Goal: Task Accomplishment & Management: Complete application form

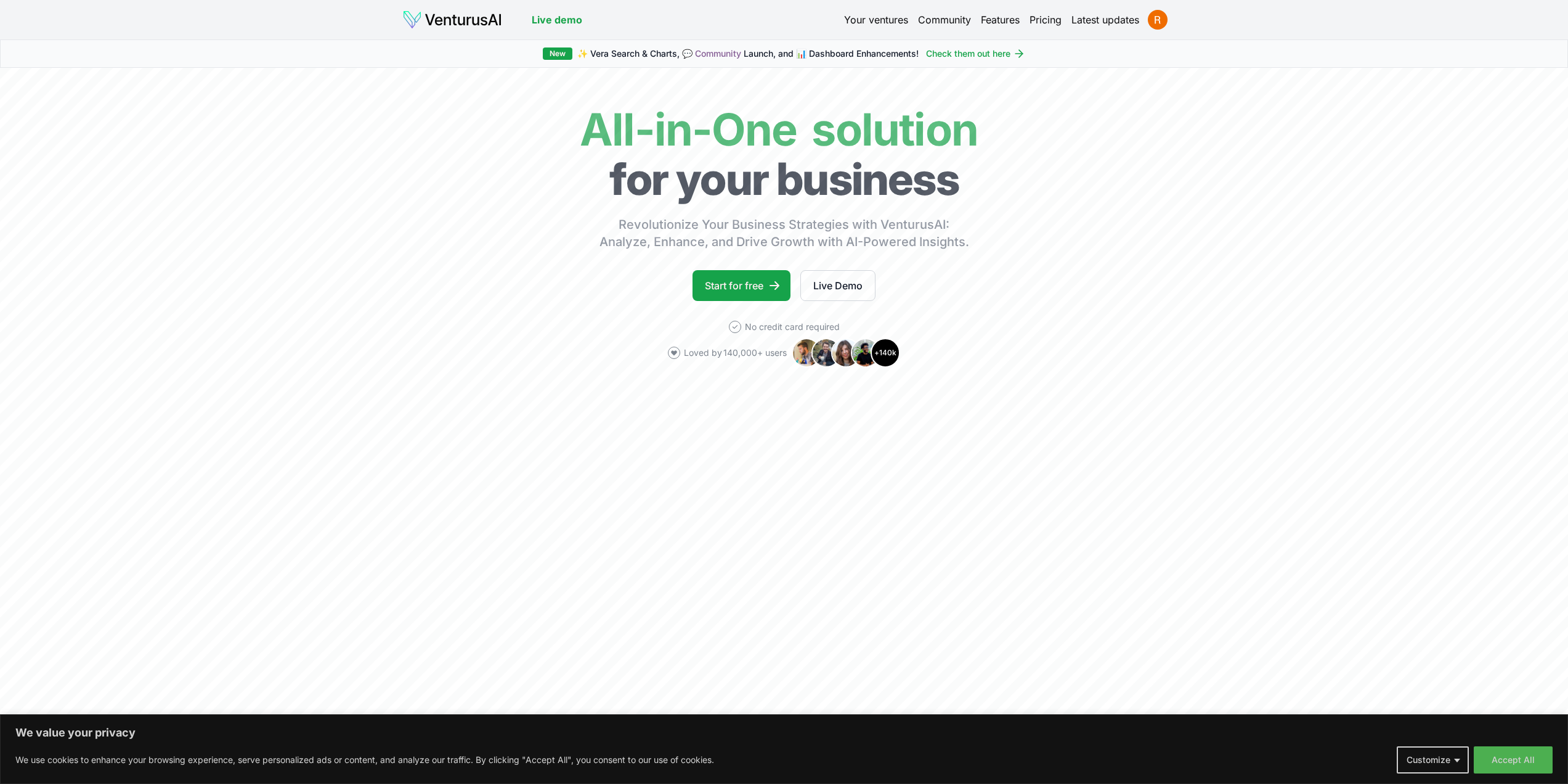
click at [879, 19] on link "Your ventures" at bounding box center [876, 20] width 64 height 15
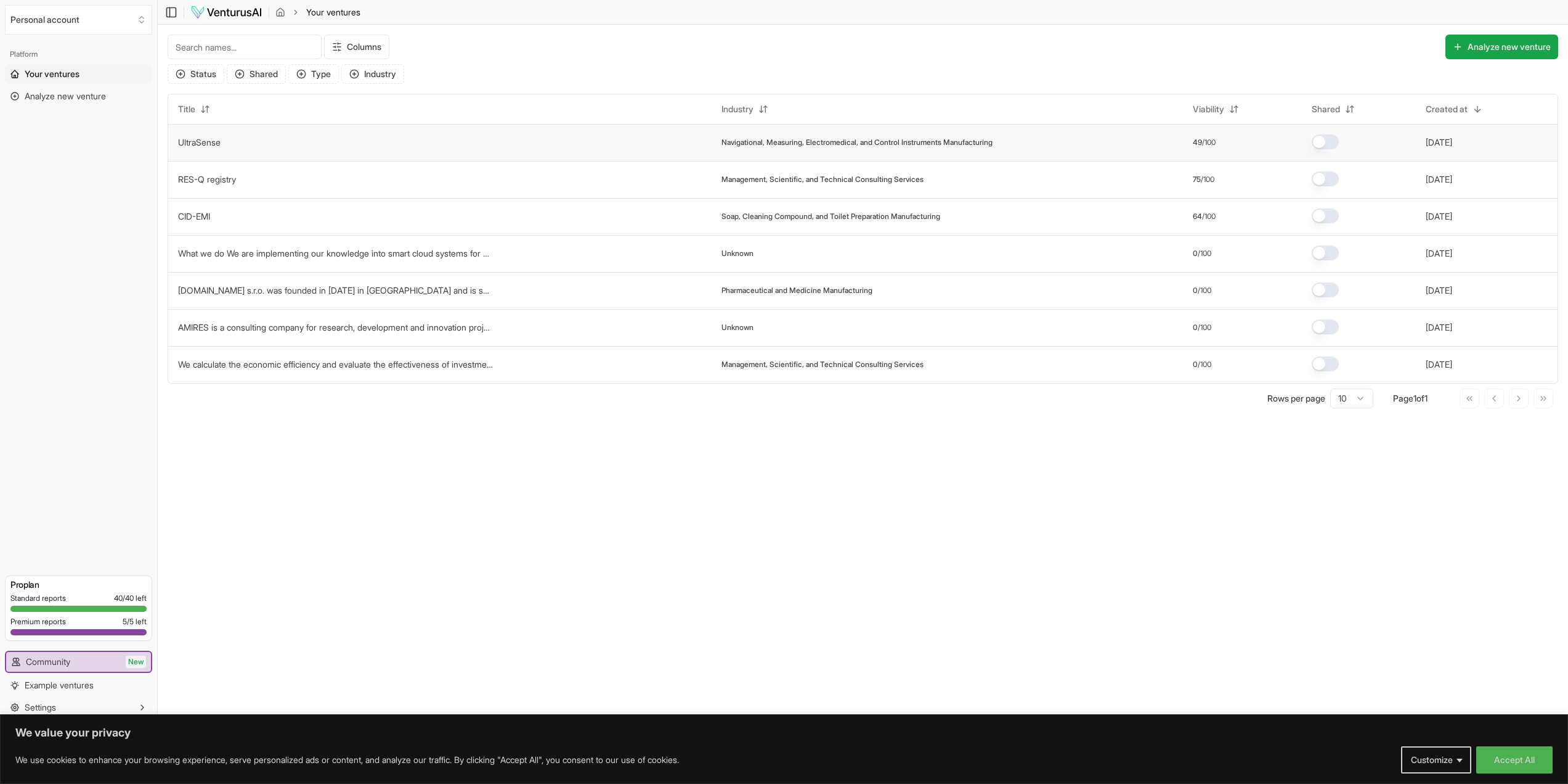
click at [219, 142] on link "UltraSense" at bounding box center [199, 142] width 43 height 11
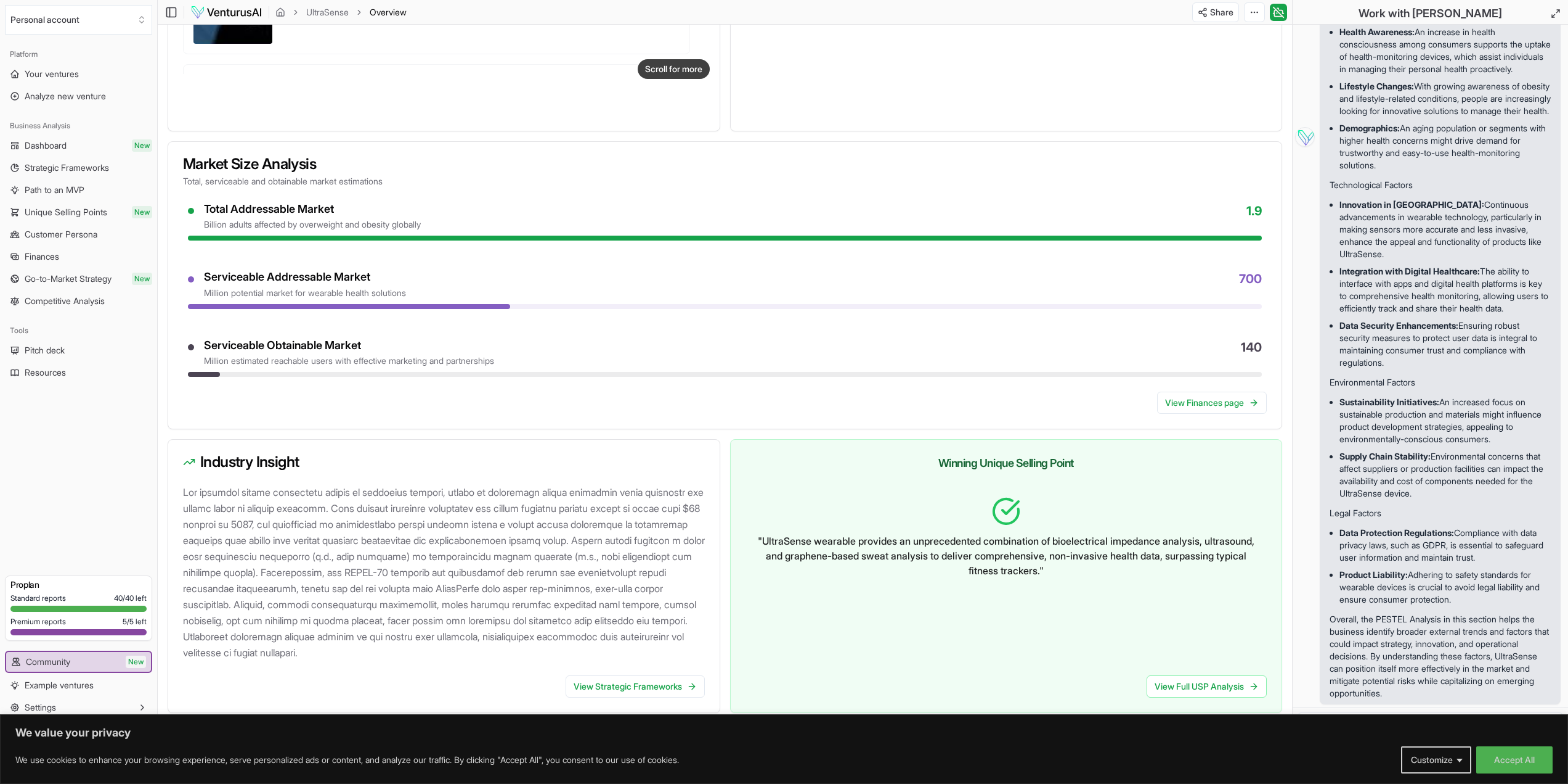
scroll to position [899, 0]
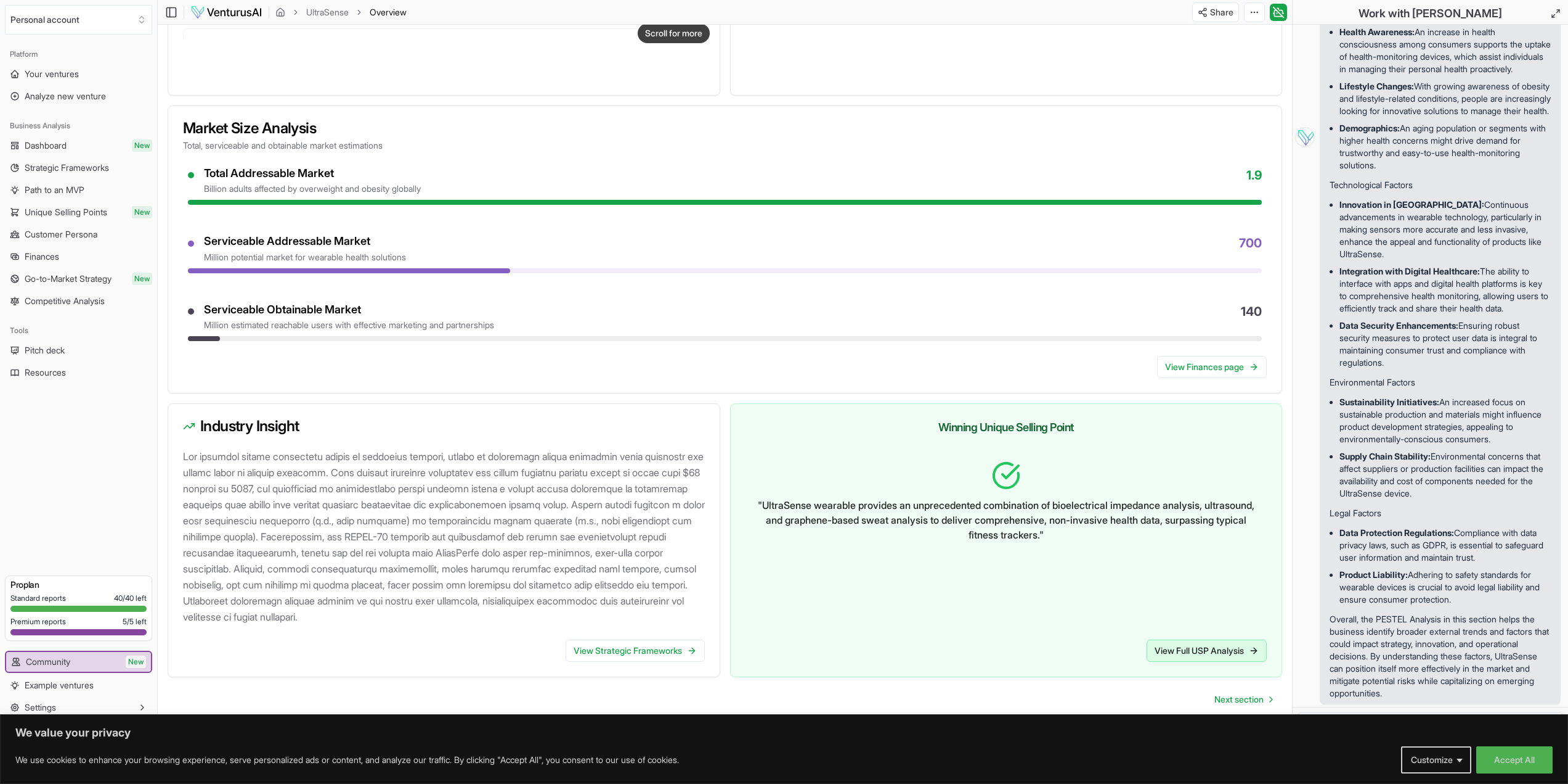
click at [1185, 655] on link "View Full USP Analysis" at bounding box center [1206, 650] width 120 height 22
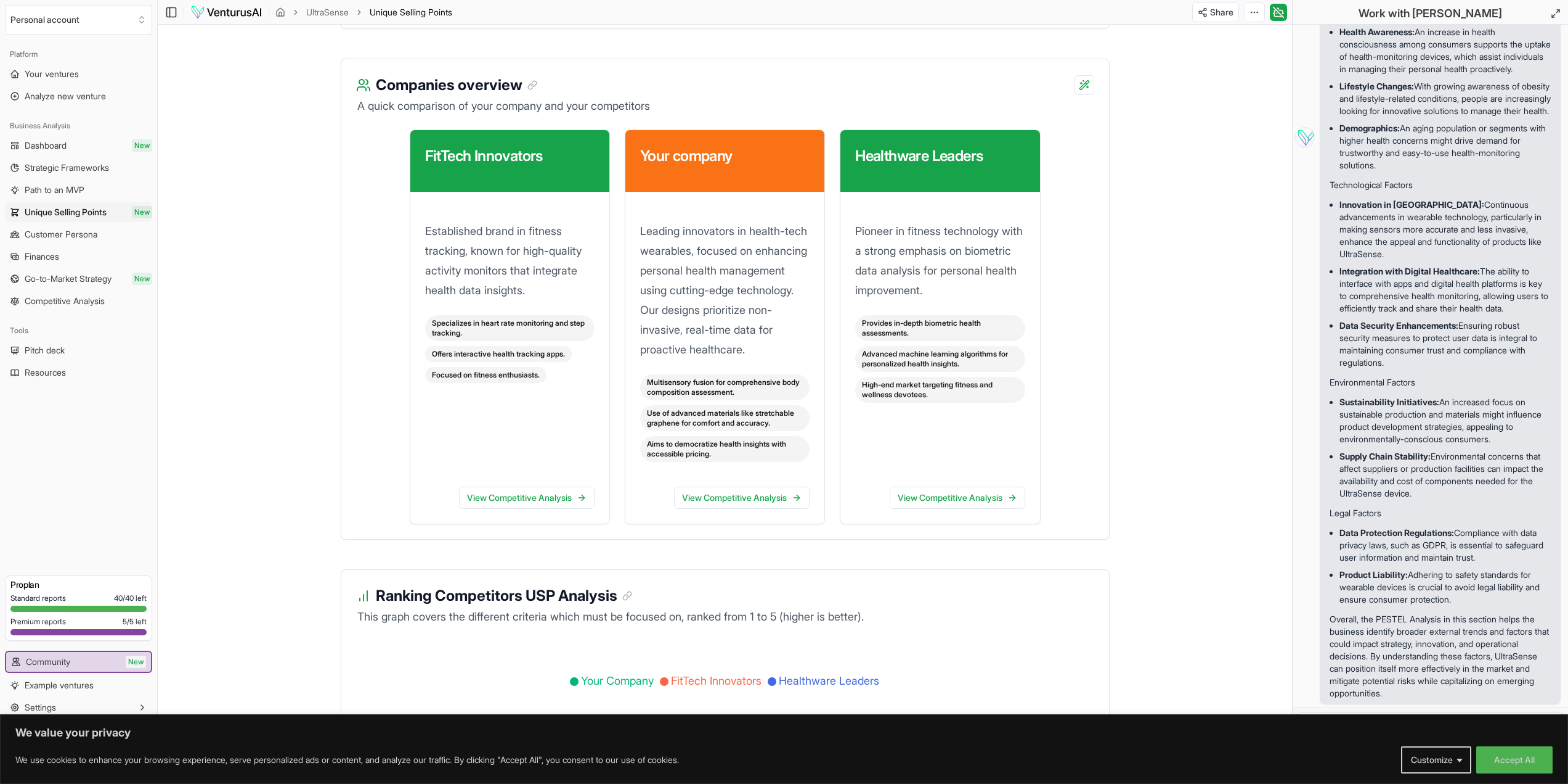
scroll to position [1665, 0]
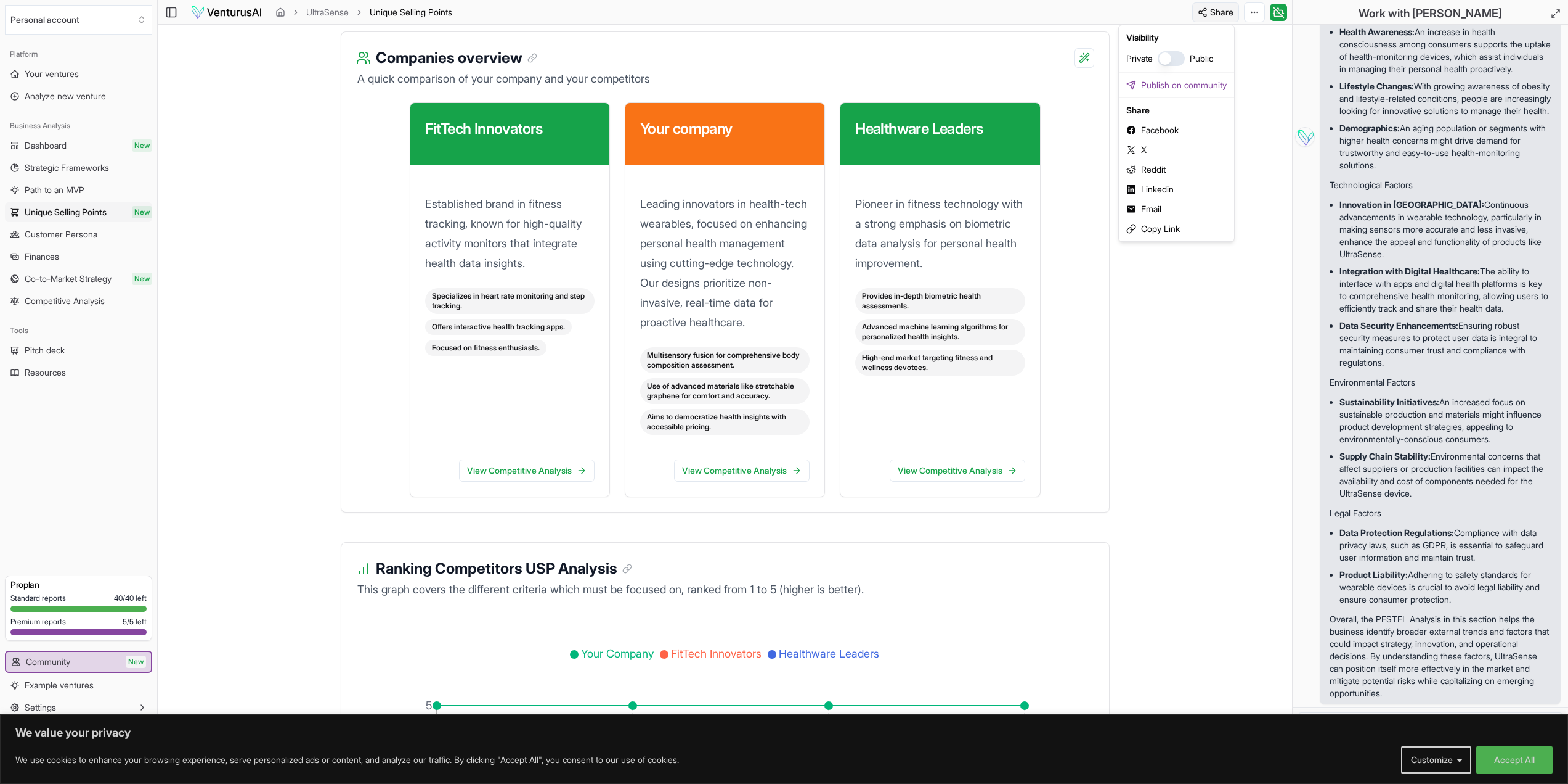
drag, startPoint x: 1246, startPoint y: 246, endPoint x: 1247, endPoint y: 238, distance: 8.1
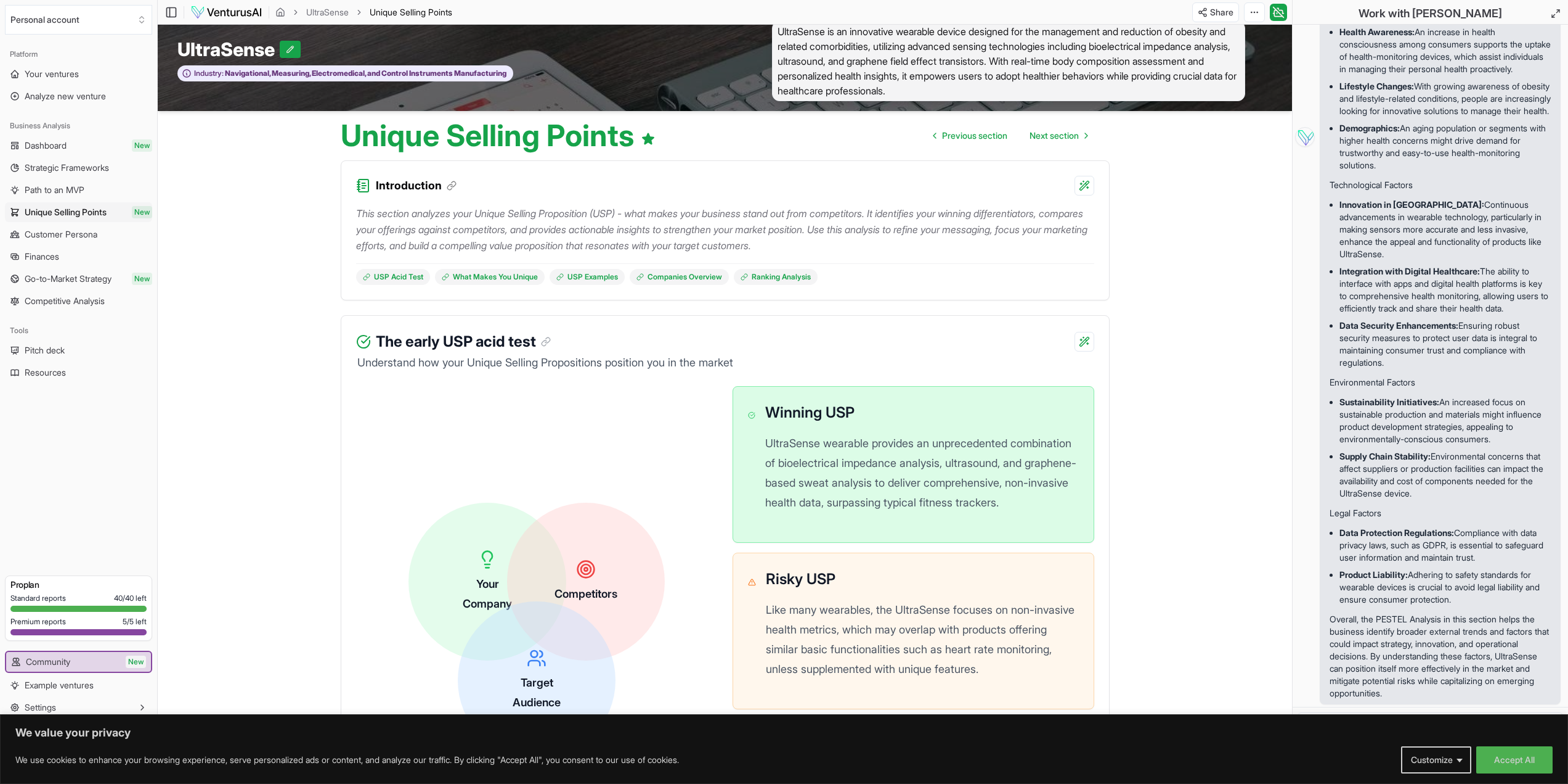
scroll to position [0, 0]
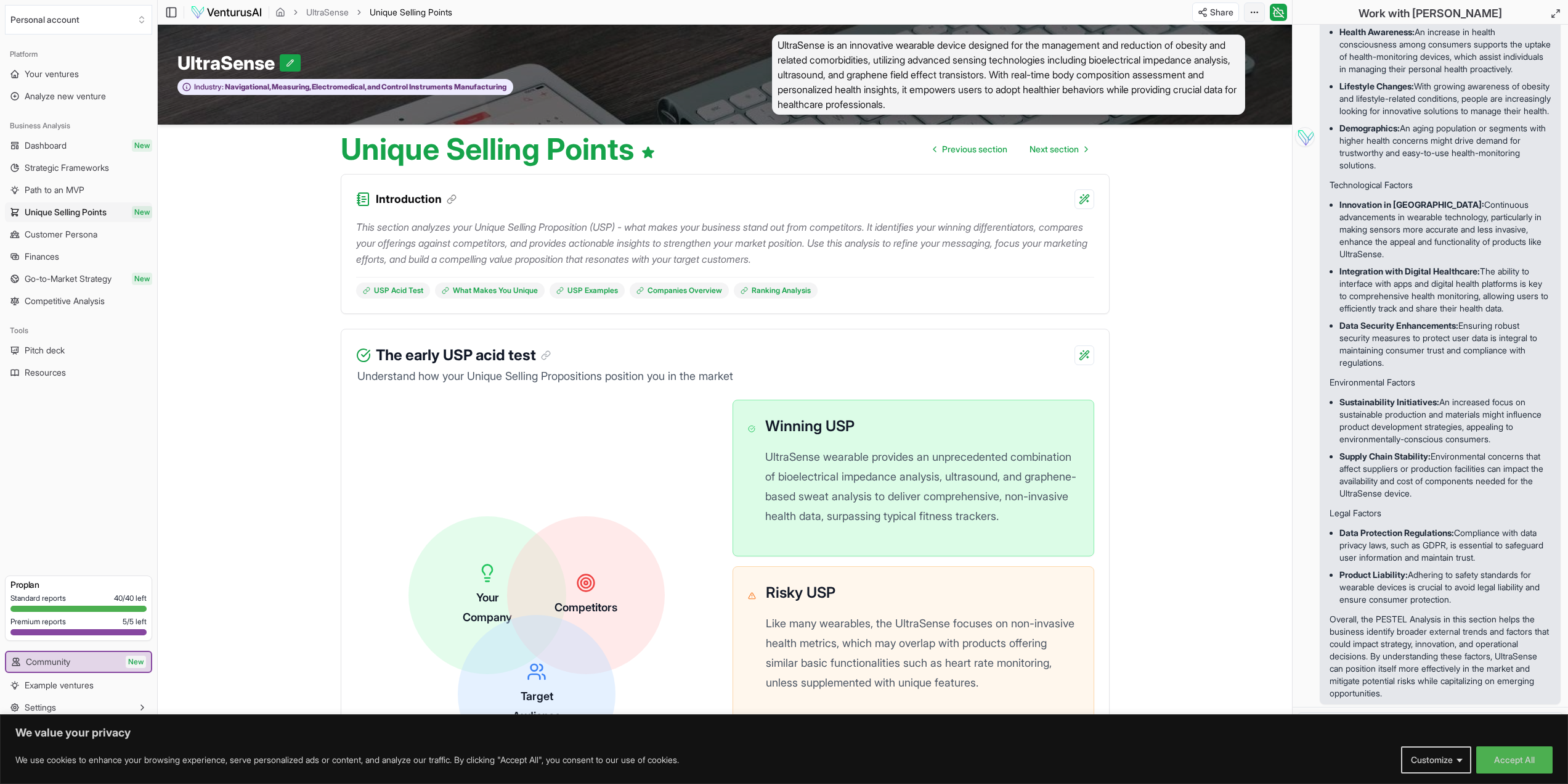
click at [1255, 13] on html "We value your privacy We use cookies to enhance your browsing experience, serve…" at bounding box center [784, 392] width 1568 height 784
click at [1221, 55] on div "Download PDF" at bounding box center [1207, 58] width 101 height 20
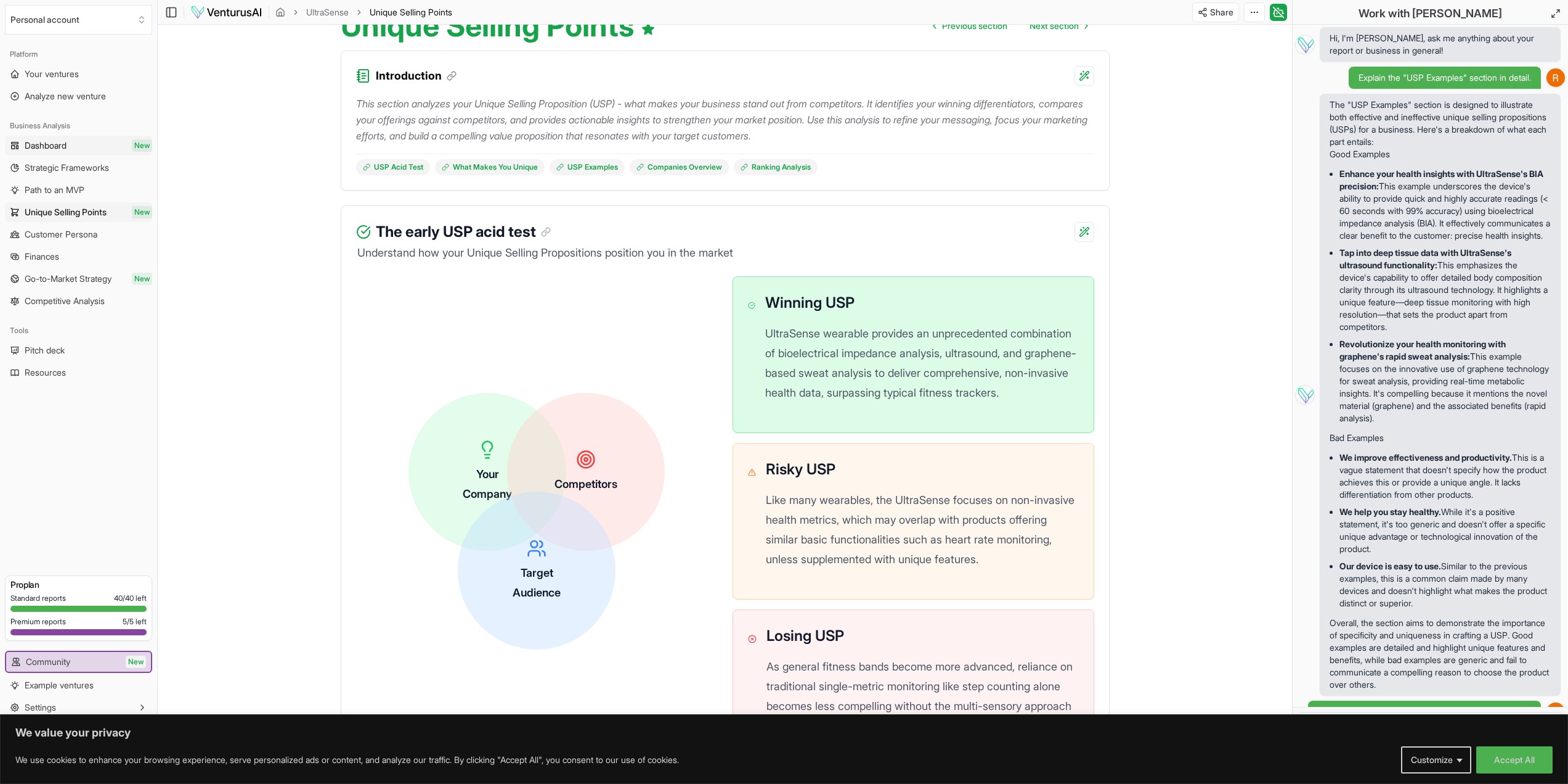
click at [80, 152] on link "Dashboard New" at bounding box center [78, 145] width 147 height 20
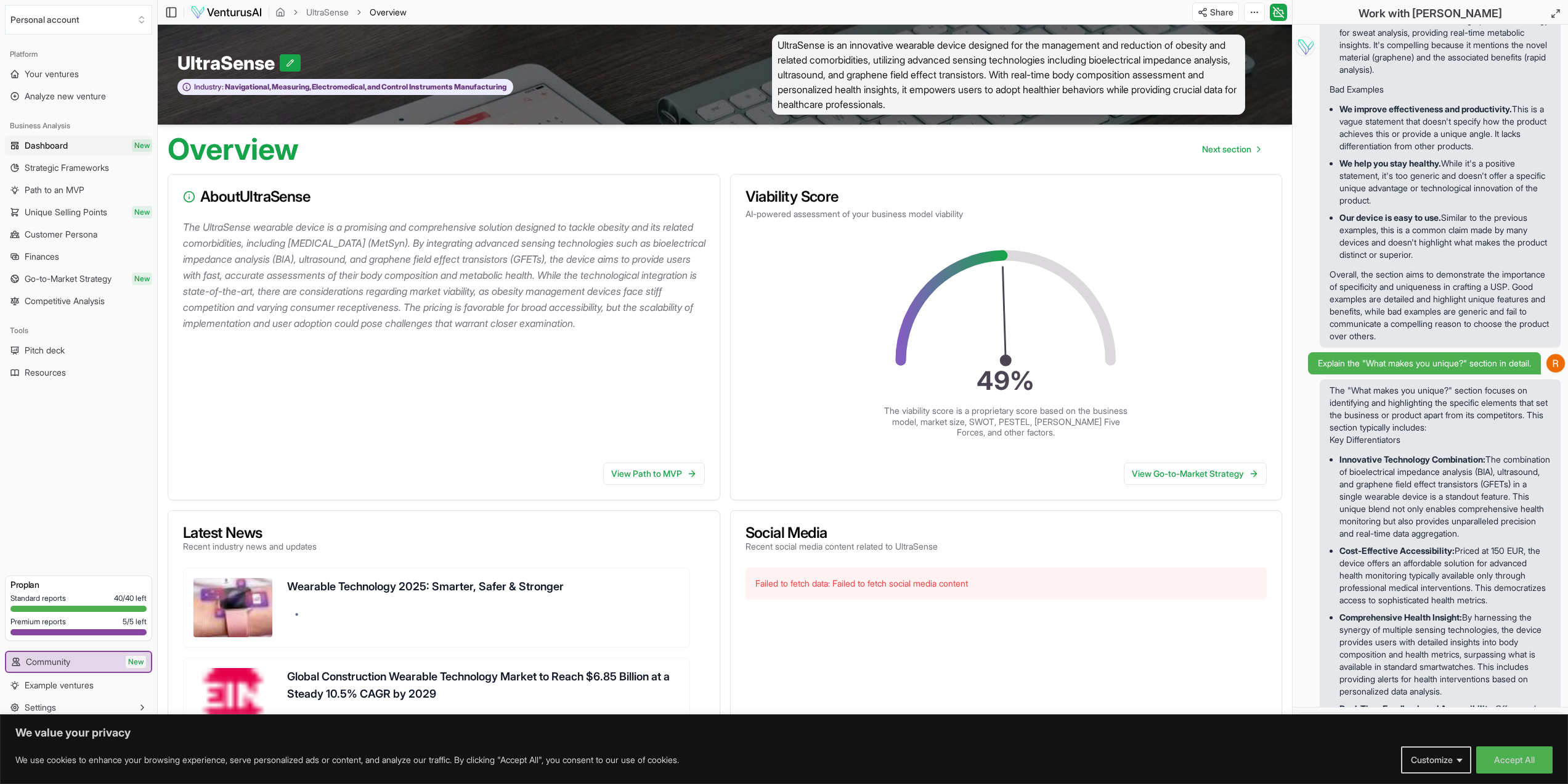
scroll to position [203, 0]
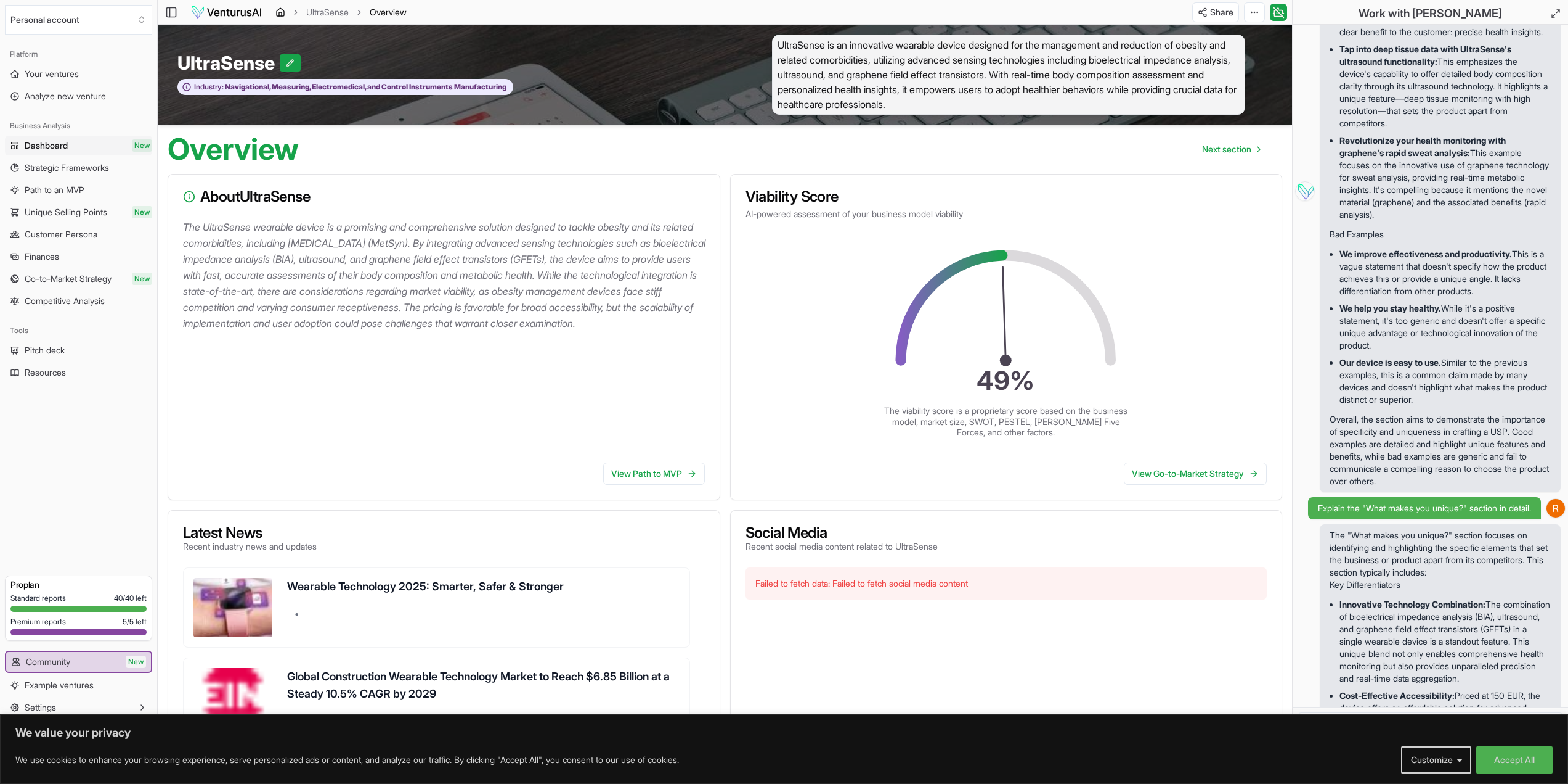
click at [282, 15] on icon "breadcrumb" at bounding box center [280, 13] width 10 height 10
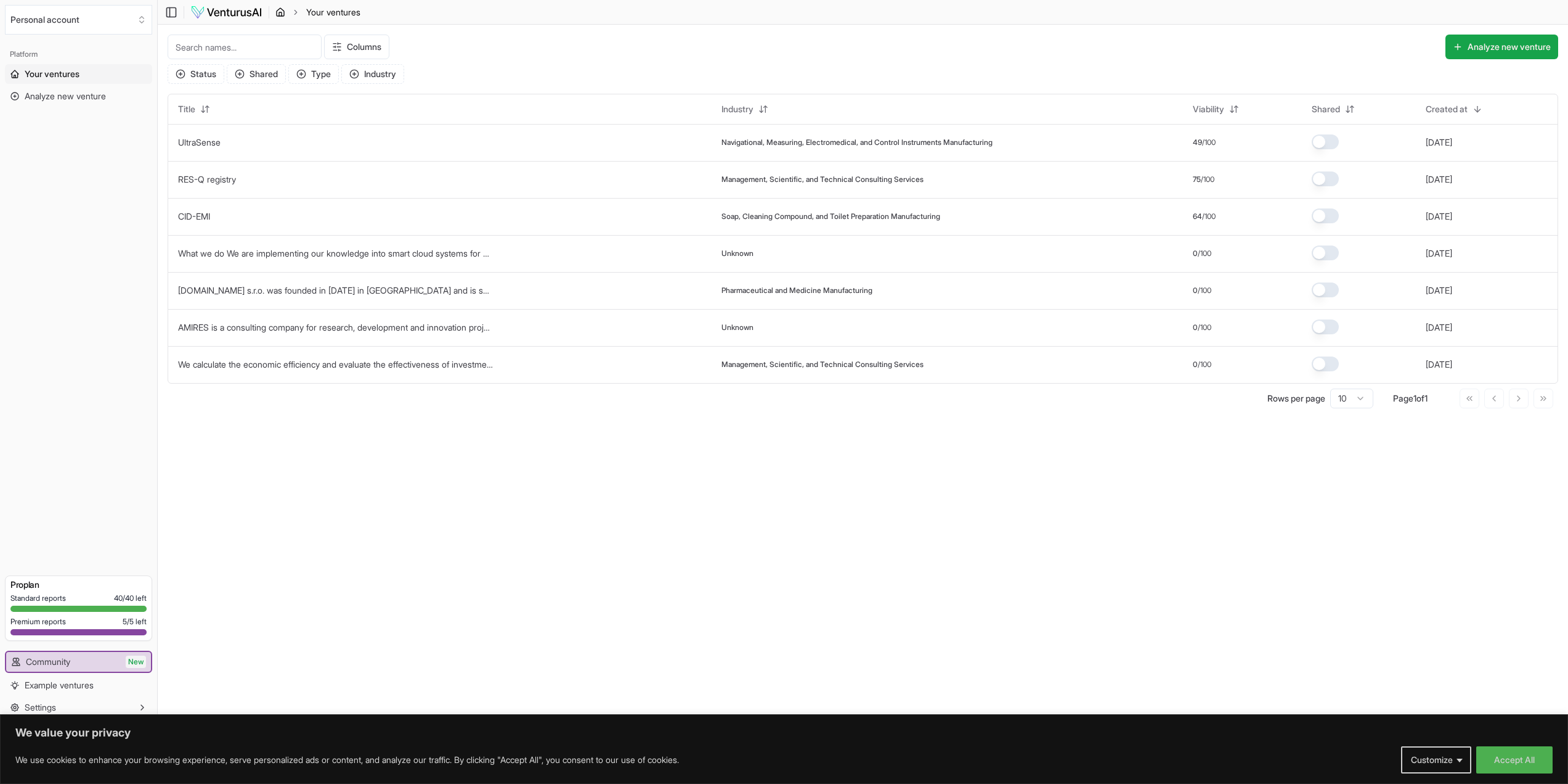
click at [282, 13] on icon "breadcrumb" at bounding box center [280, 13] width 10 height 10
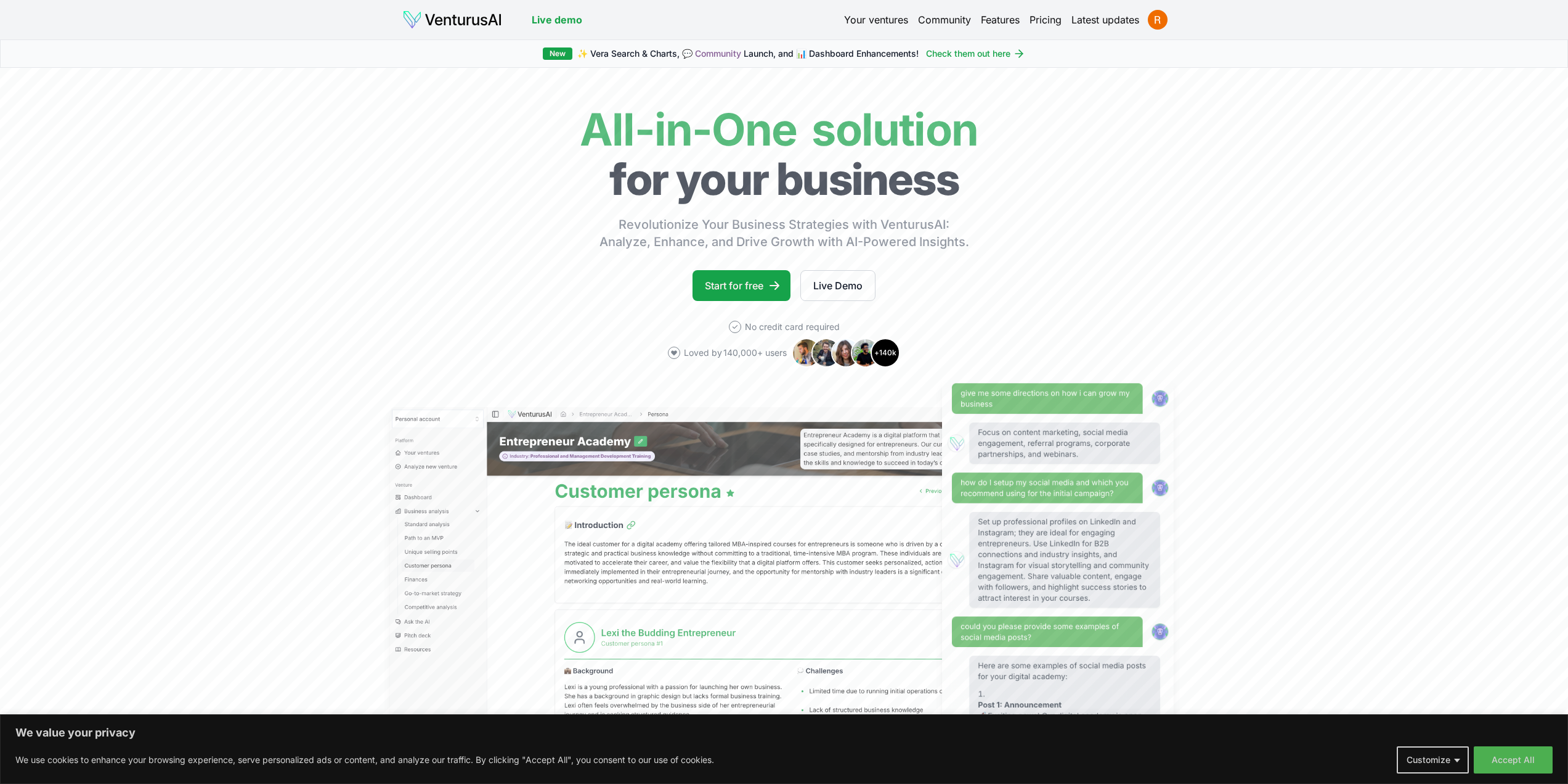
click at [868, 17] on link "Your ventures" at bounding box center [876, 20] width 64 height 15
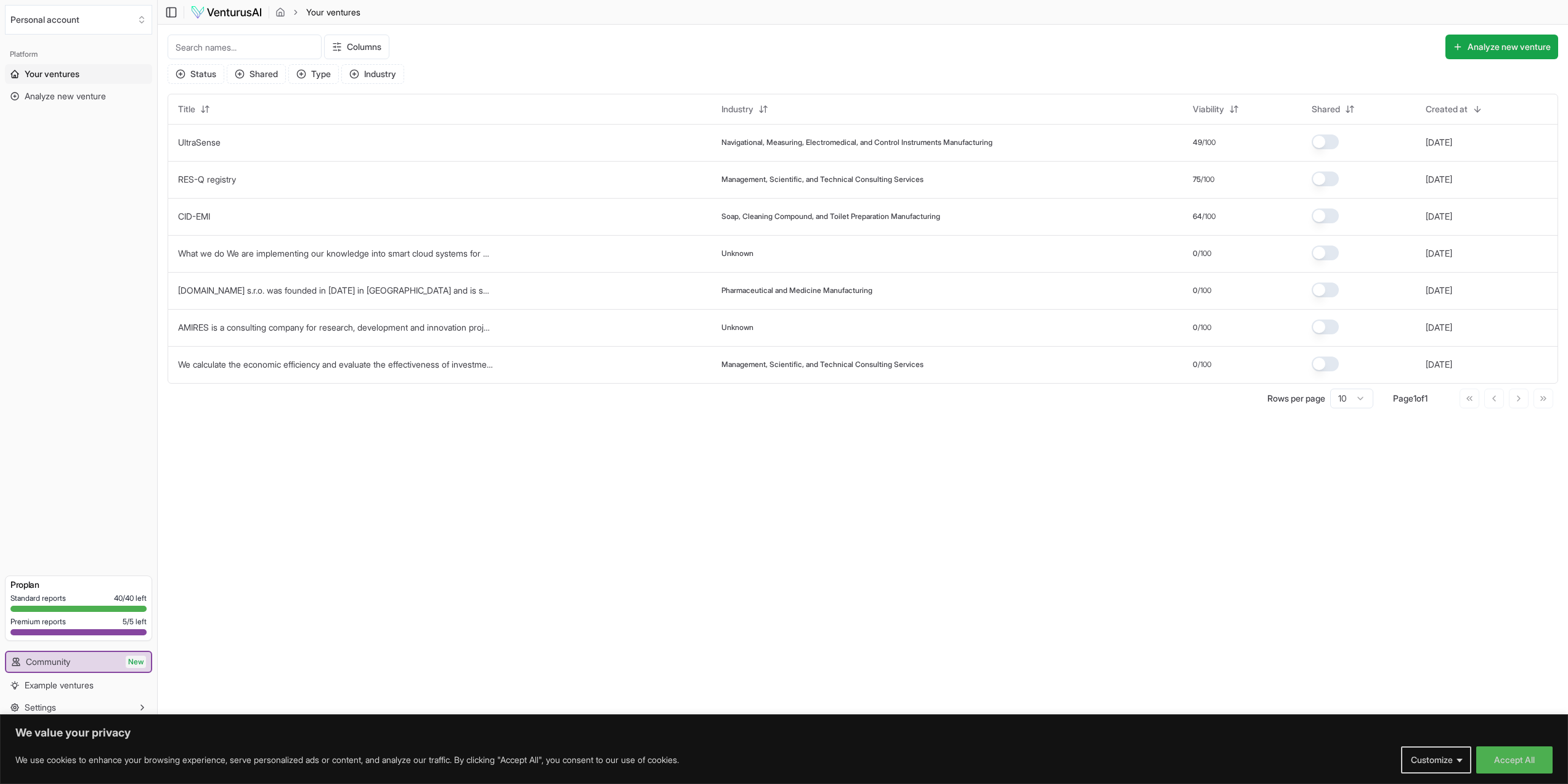
click at [255, 40] on input at bounding box center [245, 46] width 154 height 24
click at [1484, 51] on button "Analyze new venture" at bounding box center [1502, 46] width 113 height 24
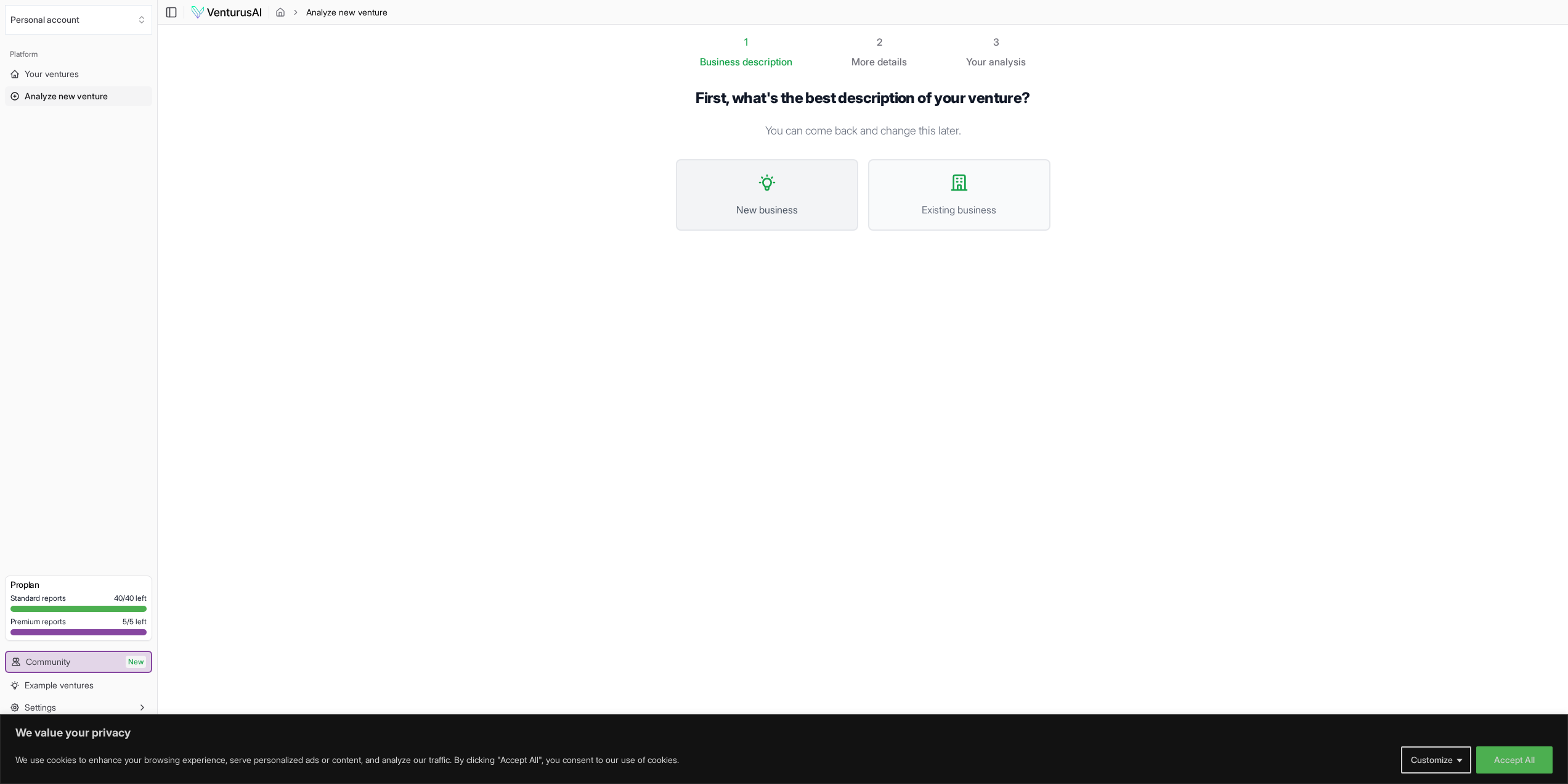
click at [820, 204] on span "New business" at bounding box center [767, 209] width 155 height 15
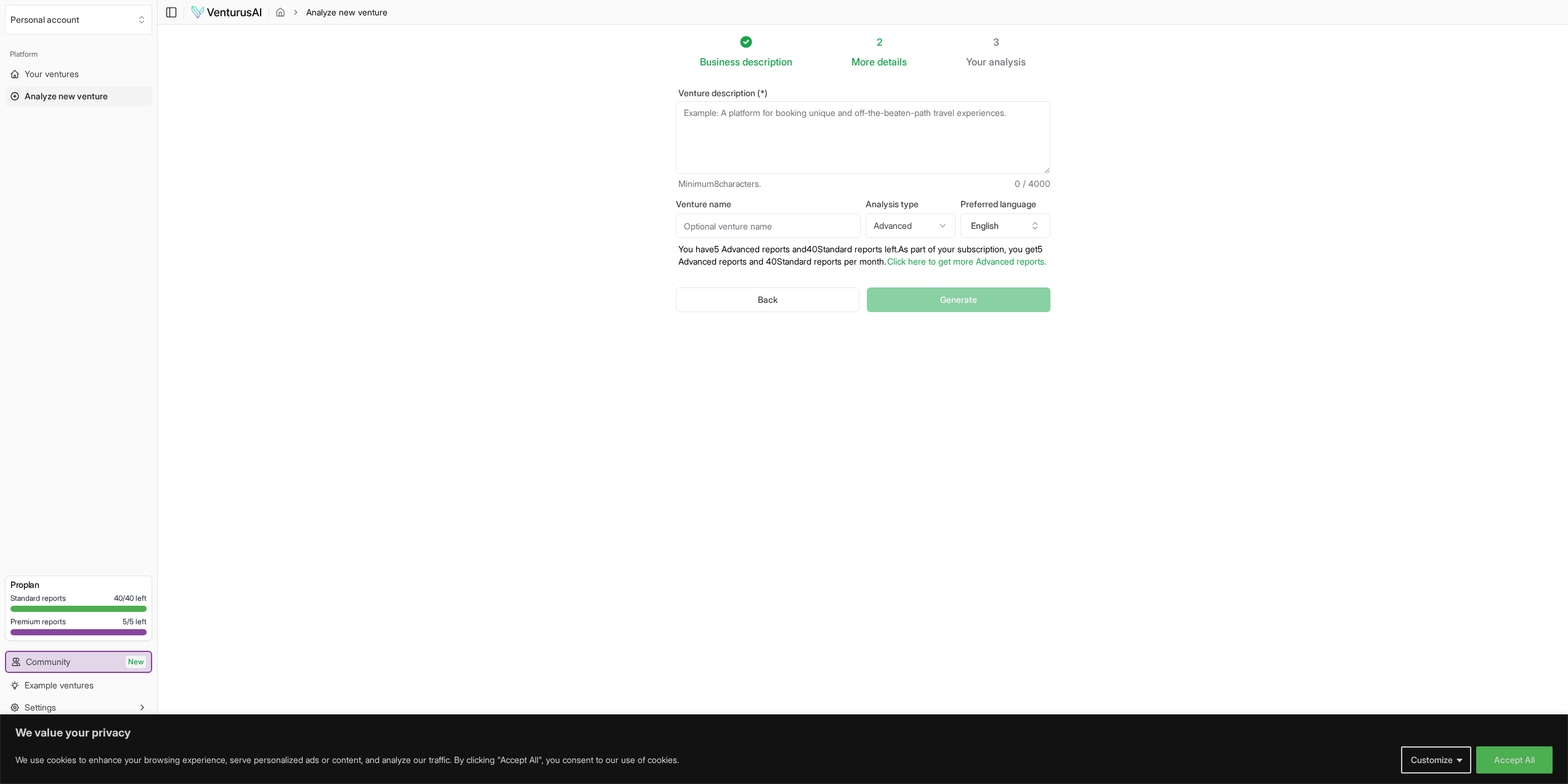
click at [762, 123] on textarea "Venture description (*)" at bounding box center [864, 138] width 375 height 73
click at [1154, 288] on section "Business description 2 More details 3 Your analysis Venture description (*) Min…" at bounding box center [863, 373] width 1410 height 697
click at [932, 224] on html "We value your privacy We use cookies to enhance your browsing experience, serve…" at bounding box center [784, 392] width 1568 height 784
click at [742, 123] on html "We value your privacy We use cookies to enhance your browsing experience, serve…" at bounding box center [784, 392] width 1568 height 784
click at [249, 6] on img at bounding box center [226, 12] width 72 height 15
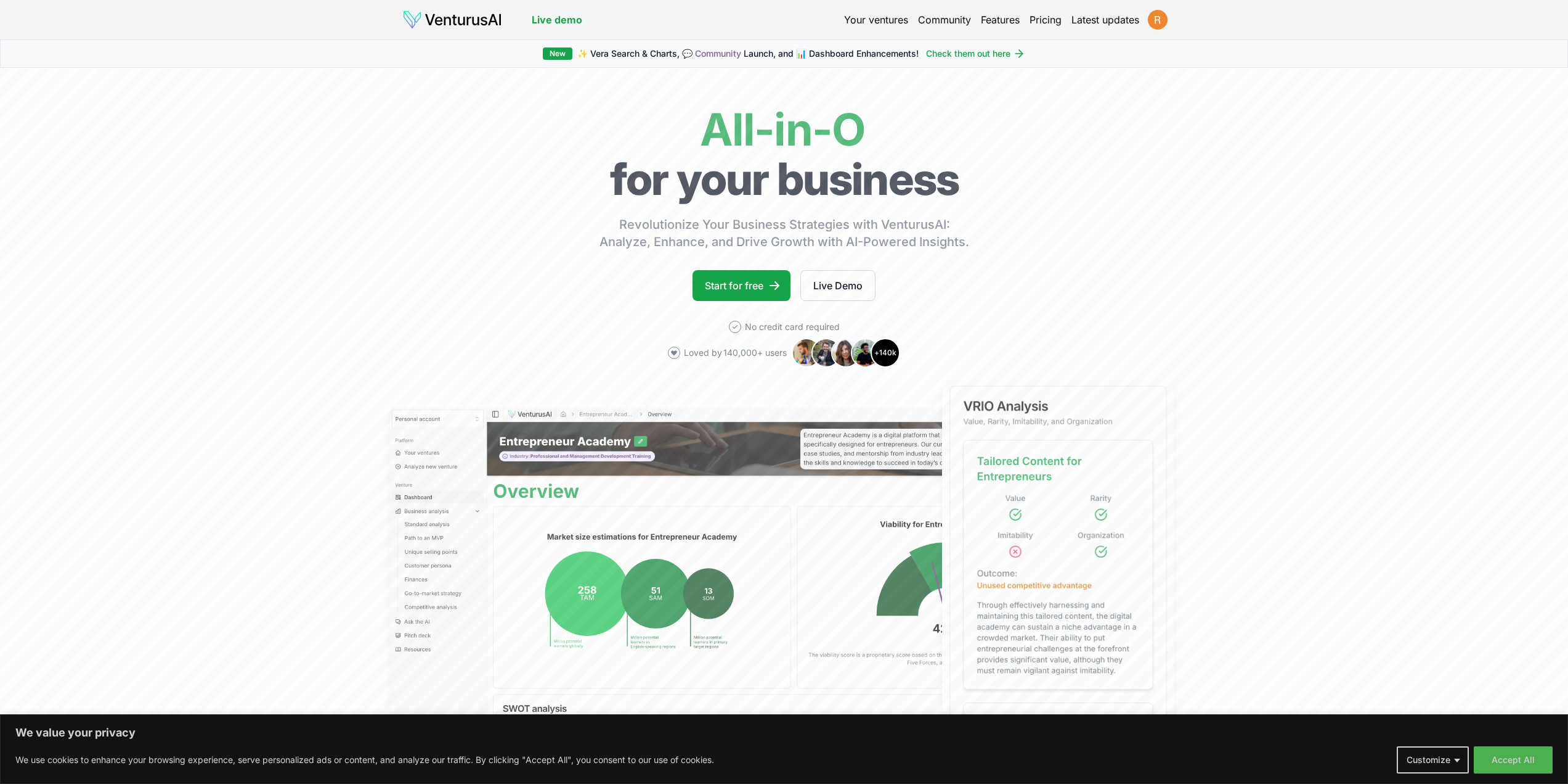
click at [1153, 20] on html "We value your privacy We use cookies to enhance your browsing experience, serve…" at bounding box center [784, 392] width 1568 height 784
